Goal: Task Accomplishment & Management: Manage account settings

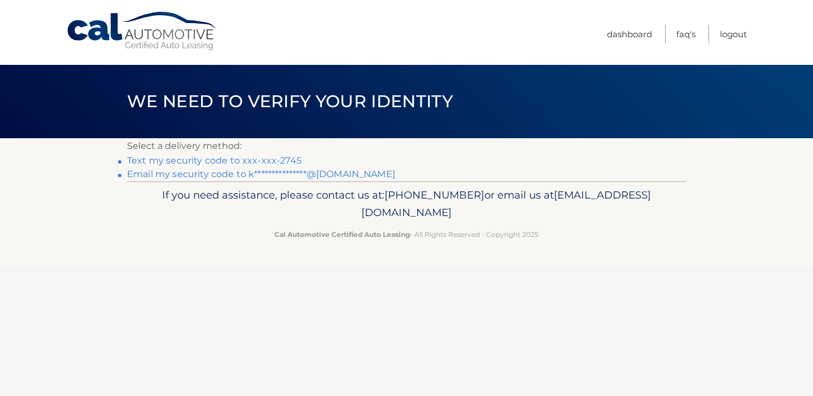
click at [238, 162] on link "Text my security code to xxx-xxx-2745" at bounding box center [214, 160] width 174 height 11
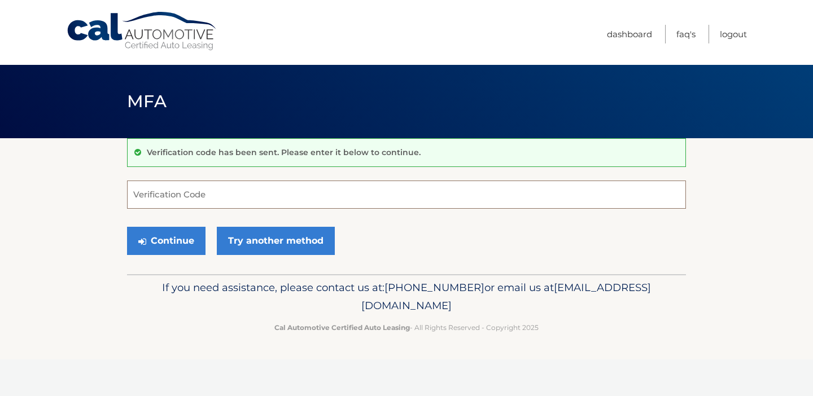
click at [247, 199] on input "Verification Code" at bounding box center [406, 195] width 559 height 28
type input "251814"
click at [182, 243] on button "Continue" at bounding box center [166, 241] width 78 height 28
click at [180, 236] on button "Continue" at bounding box center [166, 241] width 78 height 28
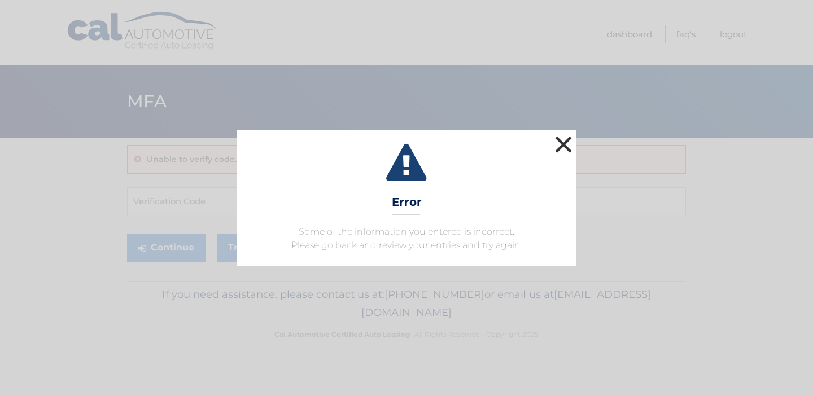
click at [566, 142] on button "×" at bounding box center [563, 144] width 23 height 23
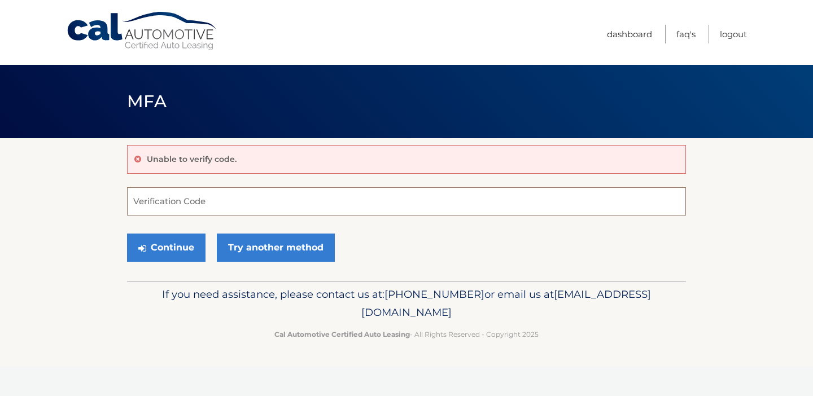
click at [229, 200] on input "Verification Code" at bounding box center [406, 201] width 559 height 28
type input "251814"
click at [182, 247] on button "Continue" at bounding box center [166, 248] width 78 height 28
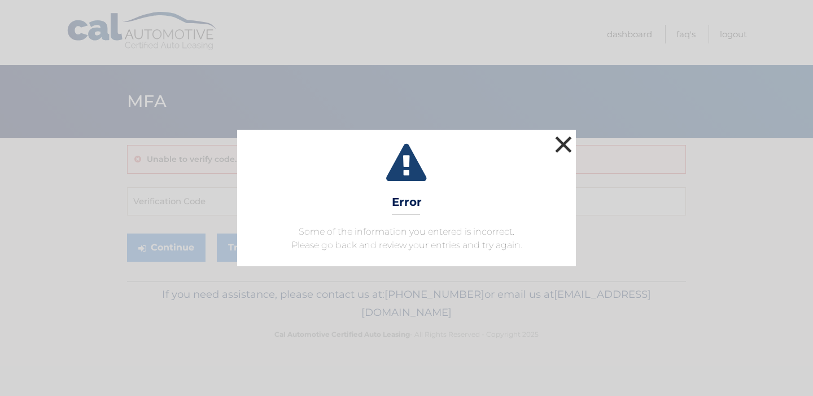
click at [563, 144] on button "×" at bounding box center [563, 144] width 23 height 23
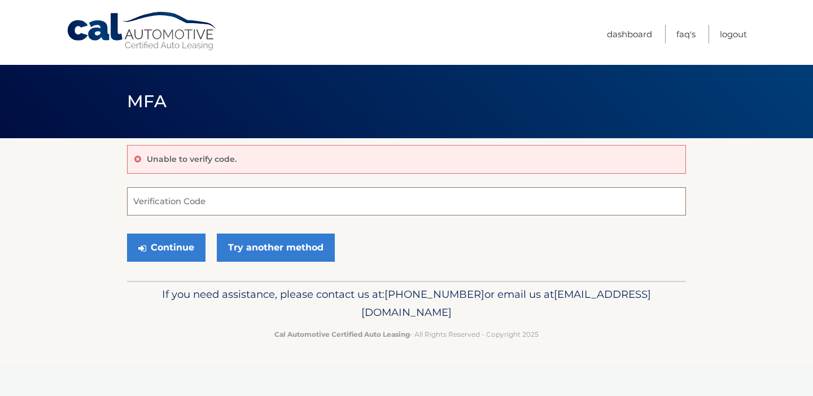
click at [355, 196] on input "Verification Code" at bounding box center [406, 201] width 559 height 28
type input "251814"
click at [165, 247] on button "Continue" at bounding box center [166, 248] width 78 height 28
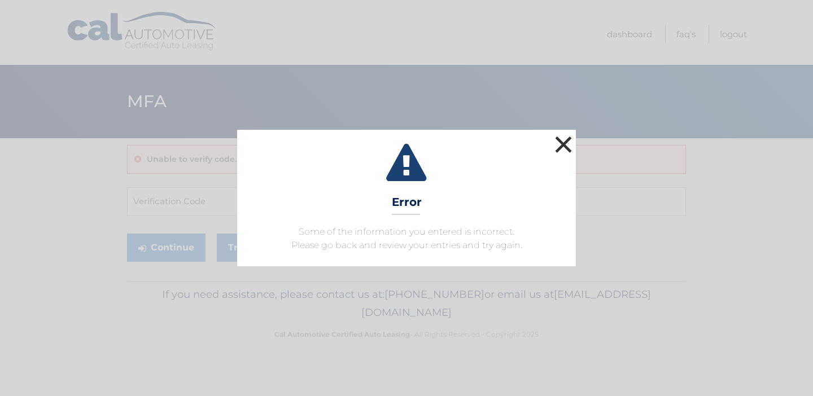
click at [557, 138] on button "×" at bounding box center [563, 144] width 23 height 23
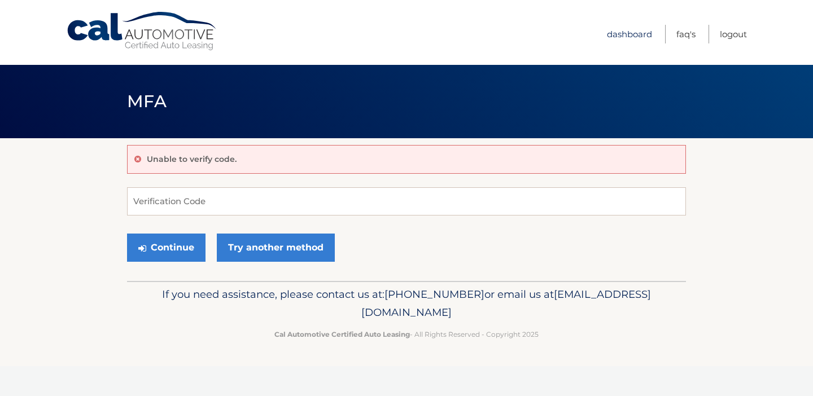
click at [632, 30] on link "Dashboard" at bounding box center [629, 34] width 45 height 19
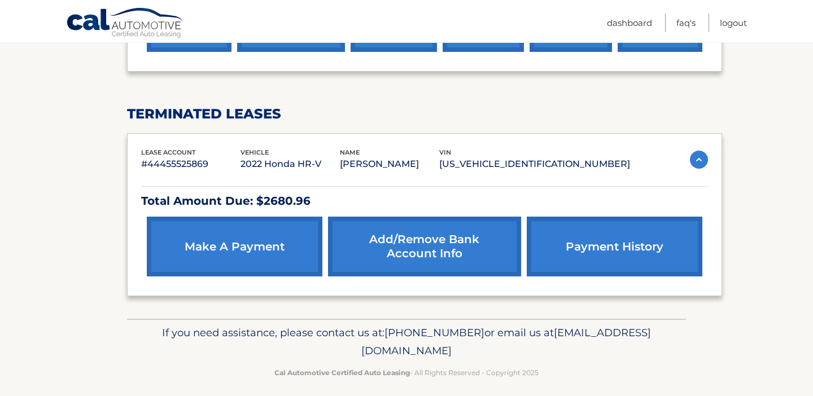
scroll to position [500, 0]
